Goal: Transaction & Acquisition: Purchase product/service

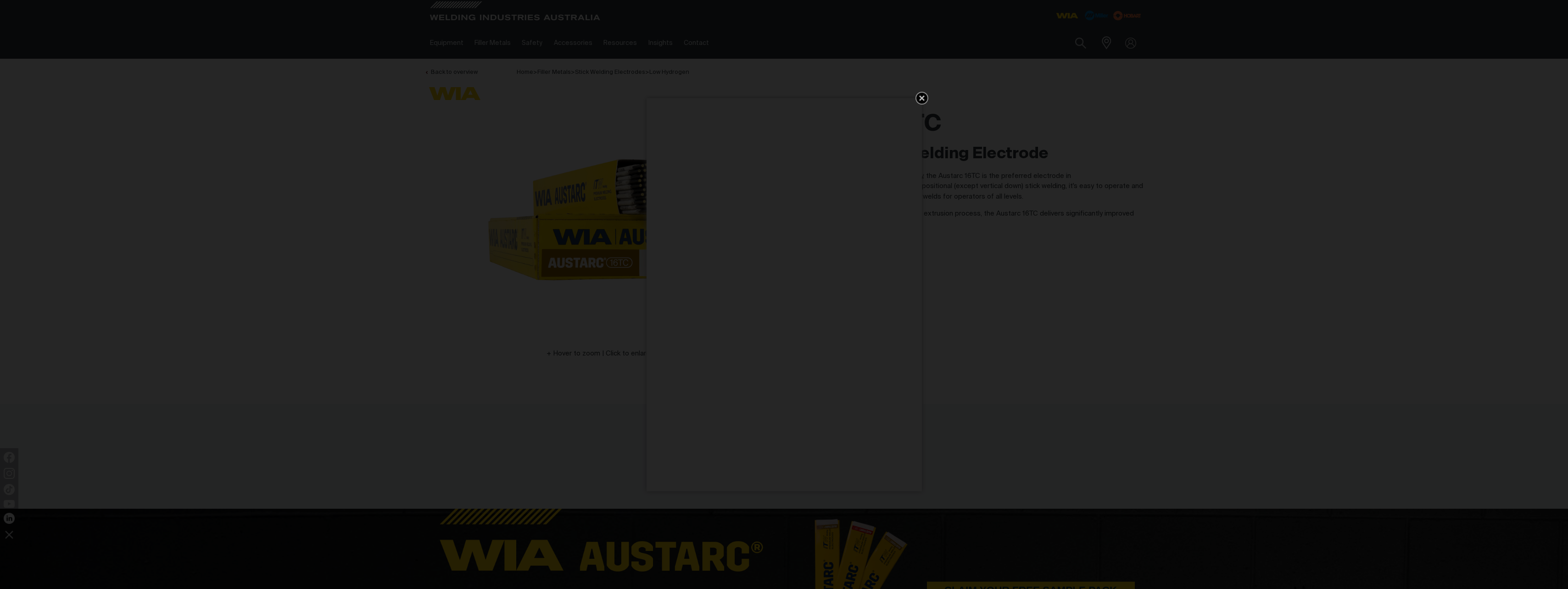
click at [925, 97] on icon "Get 5 WIA Welding Guides Free!" at bounding box center [922, 98] width 11 height 11
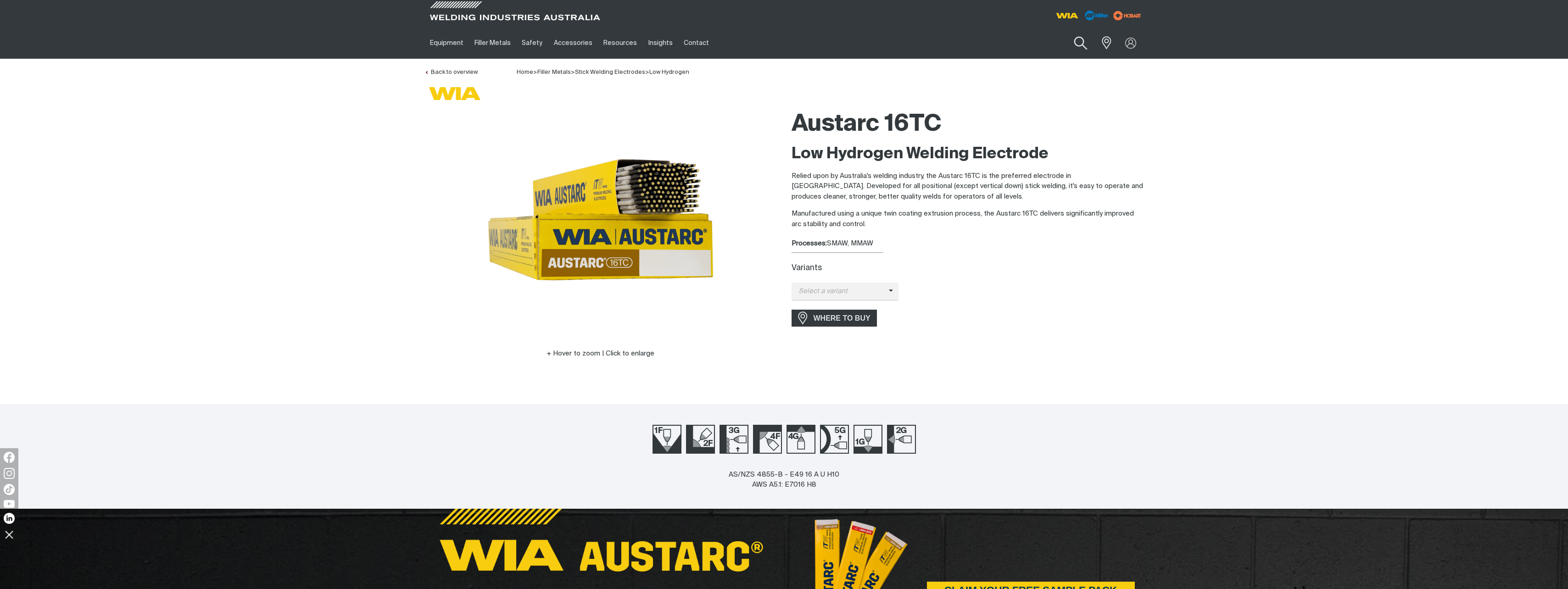
click at [1081, 39] on button "Search products" at bounding box center [1080, 43] width 37 height 26
click at [1012, 48] on input "Search" at bounding box center [1025, 43] width 141 height 21
type input "16tc"
click at [1083, 39] on button "Search products" at bounding box center [1080, 43] width 37 height 26
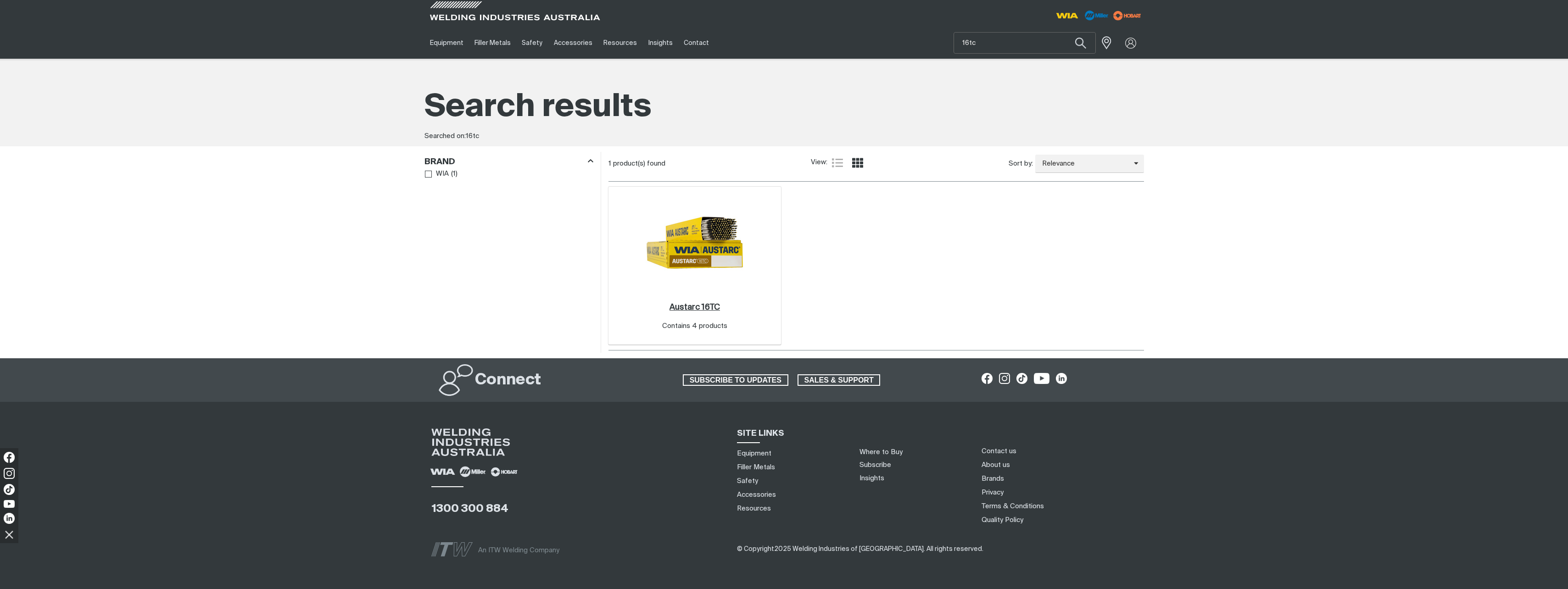
click at [689, 311] on link "Austarc 16TC ." at bounding box center [695, 307] width 51 height 10
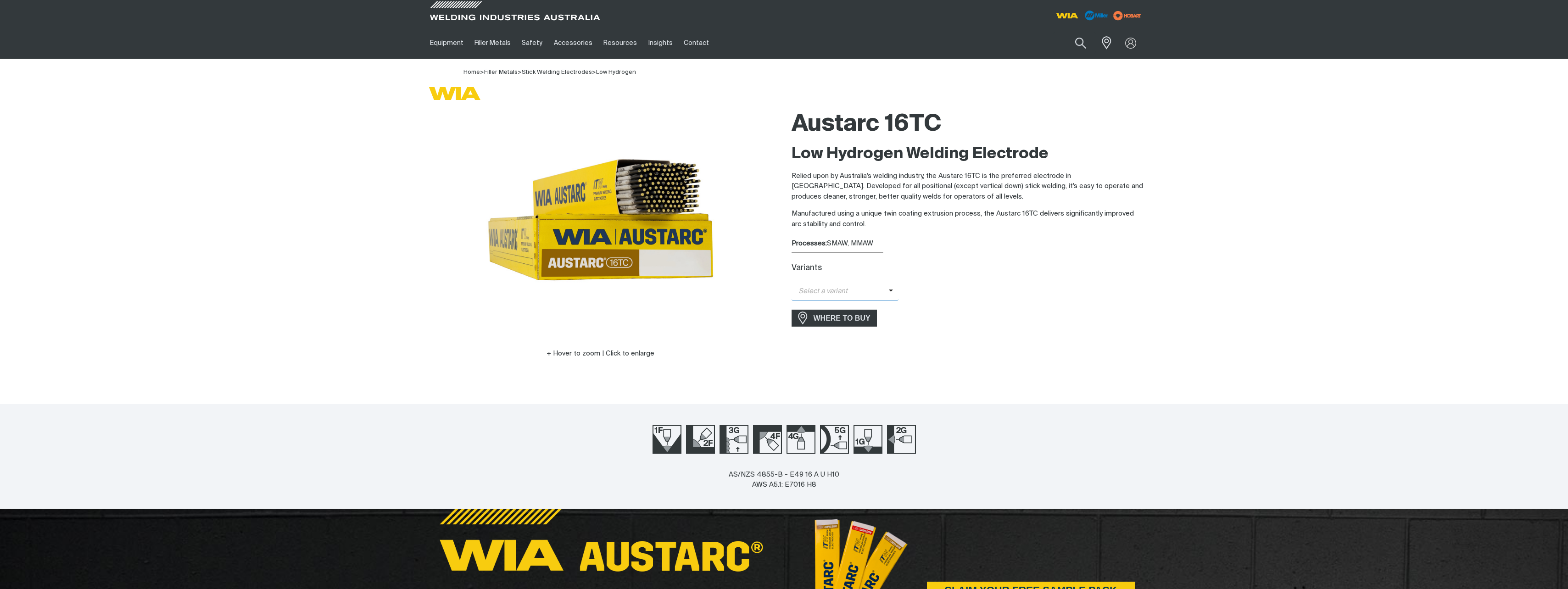
click at [836, 290] on span "Select a variant" at bounding box center [840, 291] width 97 height 10
click at [854, 305] on span "Austarc 16TC - 2.5mm" at bounding box center [845, 306] width 107 height 13
